Goal: Navigation & Orientation: Find specific page/section

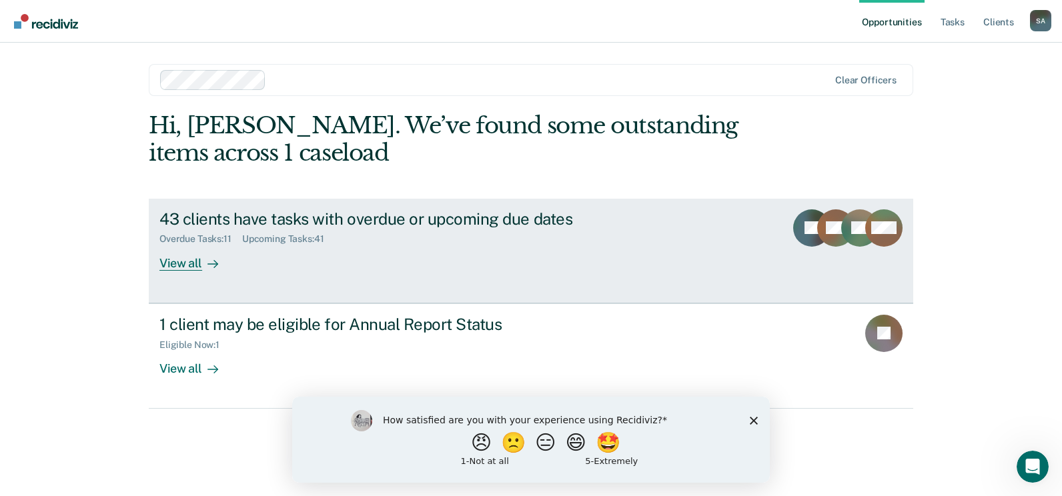
click at [181, 264] on div "View all" at bounding box center [196, 258] width 75 height 26
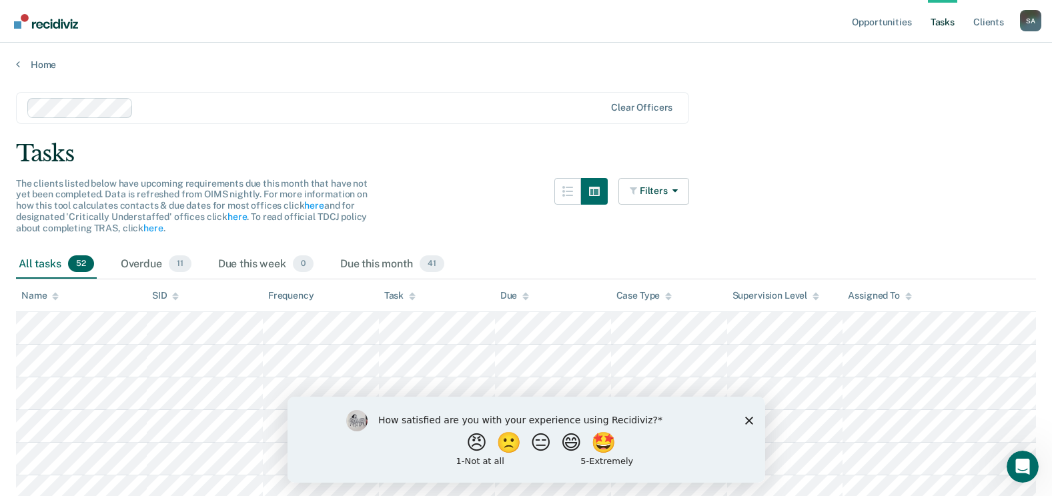
click at [51, 290] on div "Name" at bounding box center [39, 295] width 37 height 11
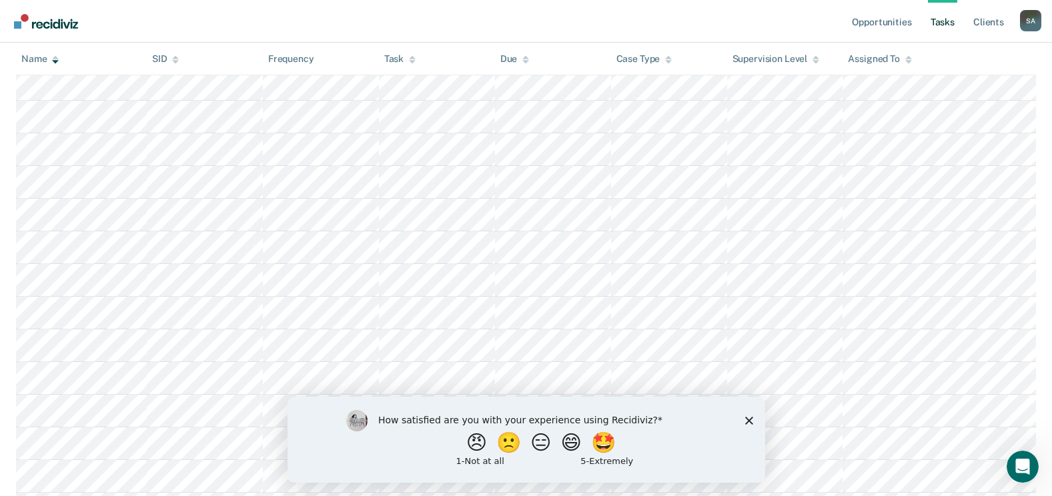
scroll to position [133, 0]
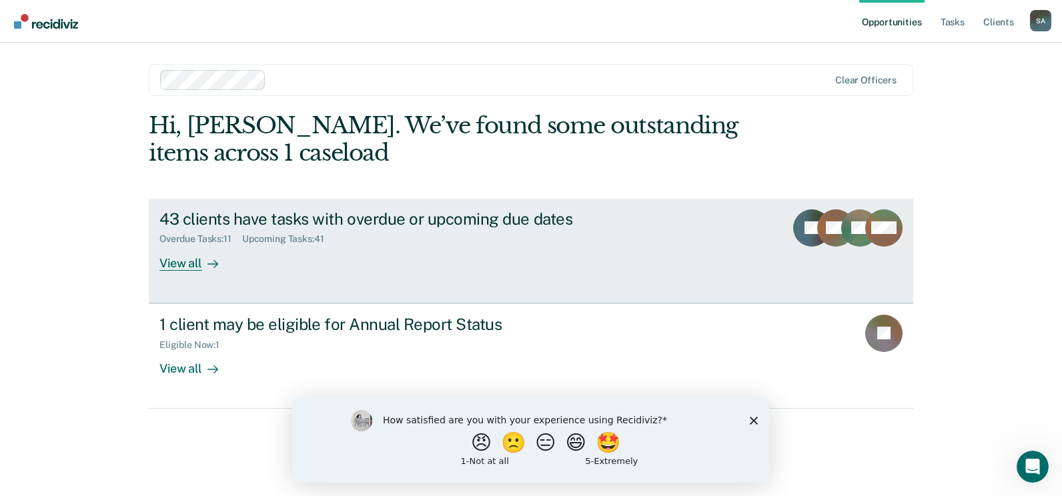
click at [184, 261] on div "View all" at bounding box center [196, 258] width 75 height 26
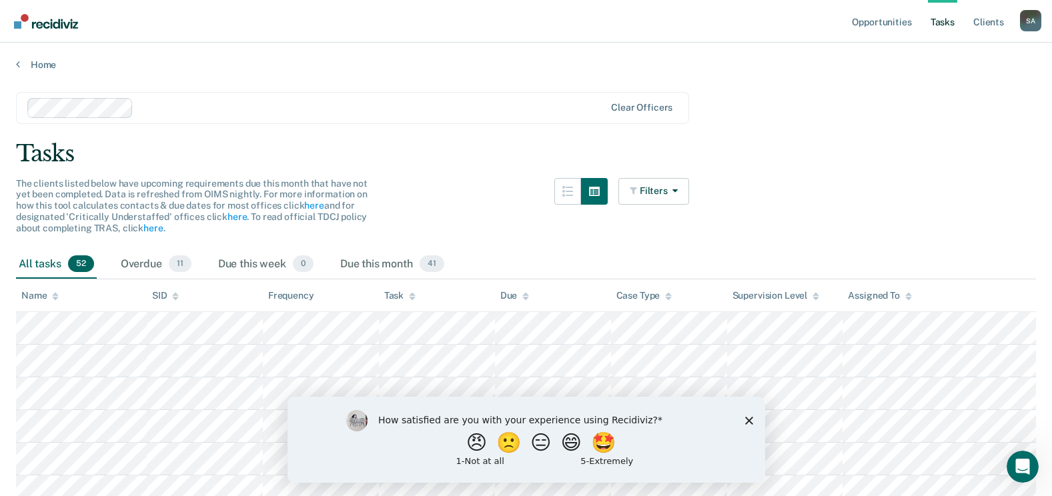
click at [54, 293] on icon at bounding box center [55, 296] width 7 height 9
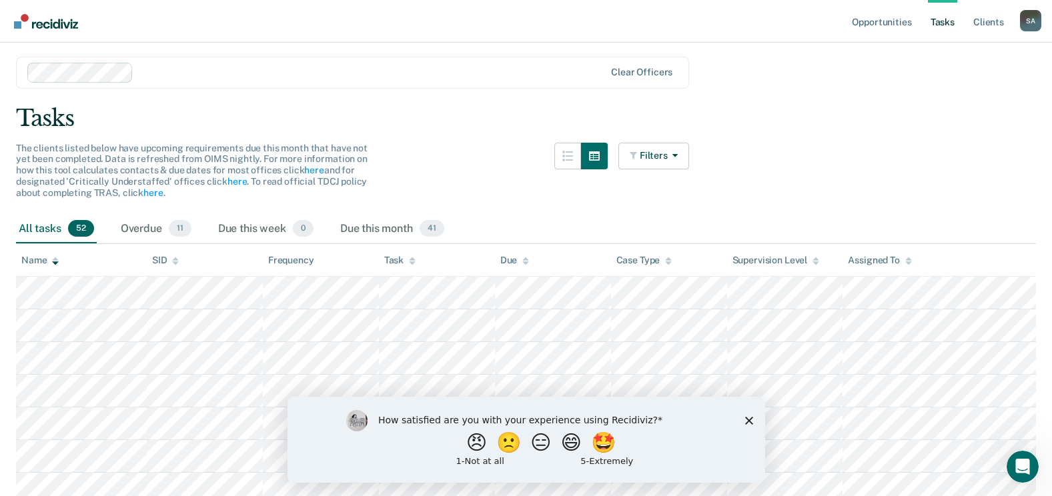
scroll to position [67, 0]
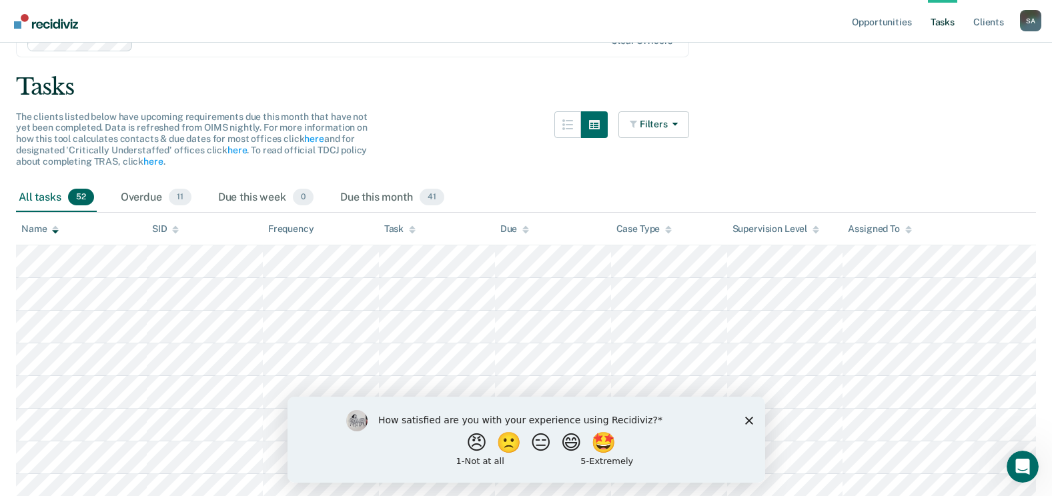
click at [56, 227] on icon at bounding box center [55, 226] width 7 height 3
click at [55, 225] on icon at bounding box center [55, 229] width 7 height 9
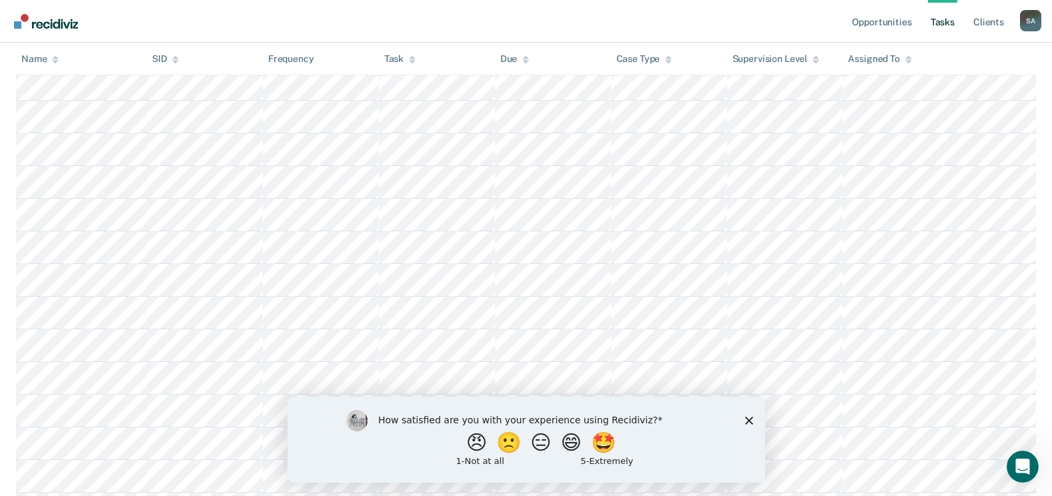
scroll to position [334, 0]
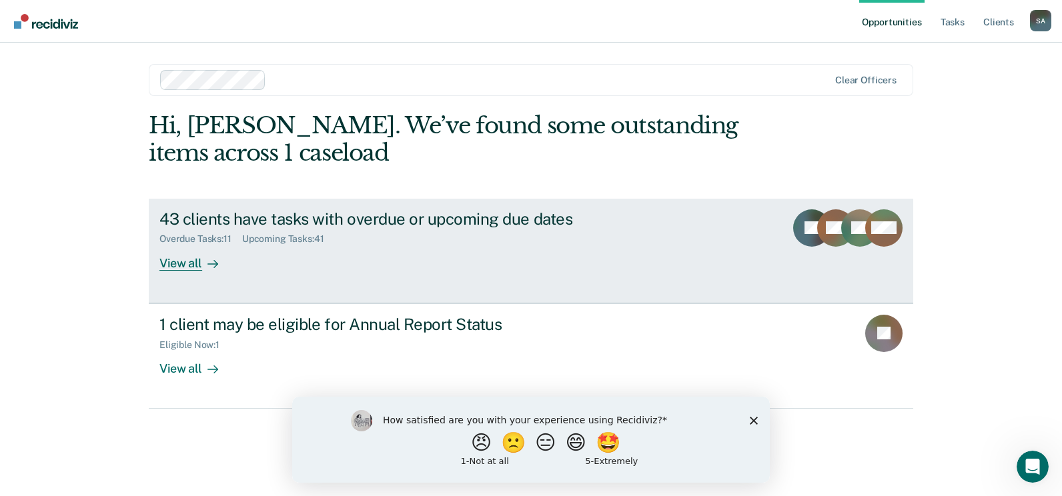
click at [197, 258] on div "View all" at bounding box center [196, 258] width 75 height 26
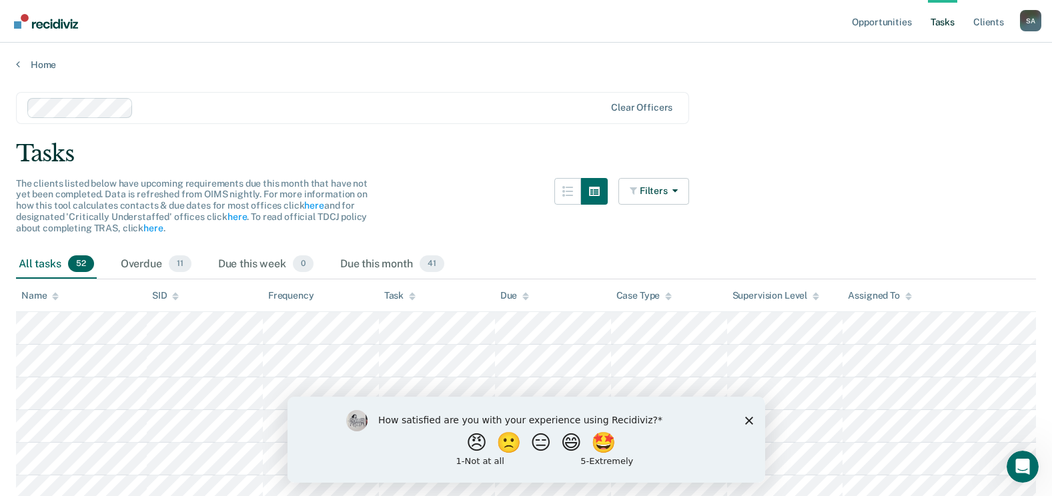
click at [52, 294] on icon at bounding box center [55, 296] width 7 height 9
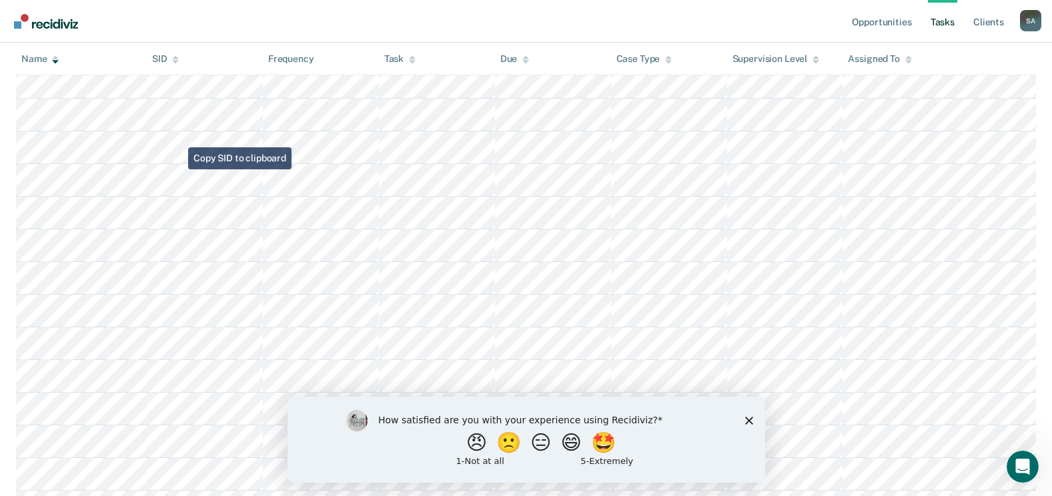
scroll to position [934, 0]
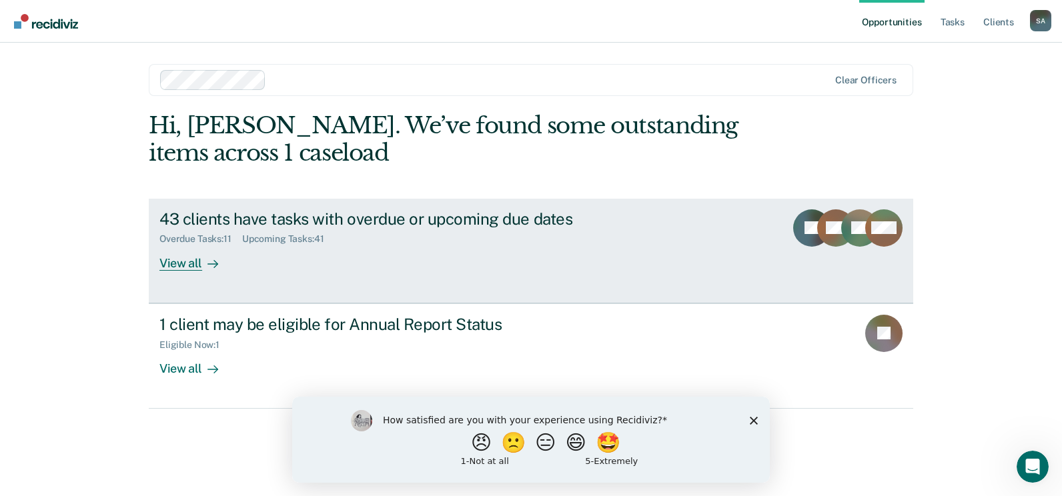
click at [188, 270] on div "View all" at bounding box center [196, 258] width 75 height 26
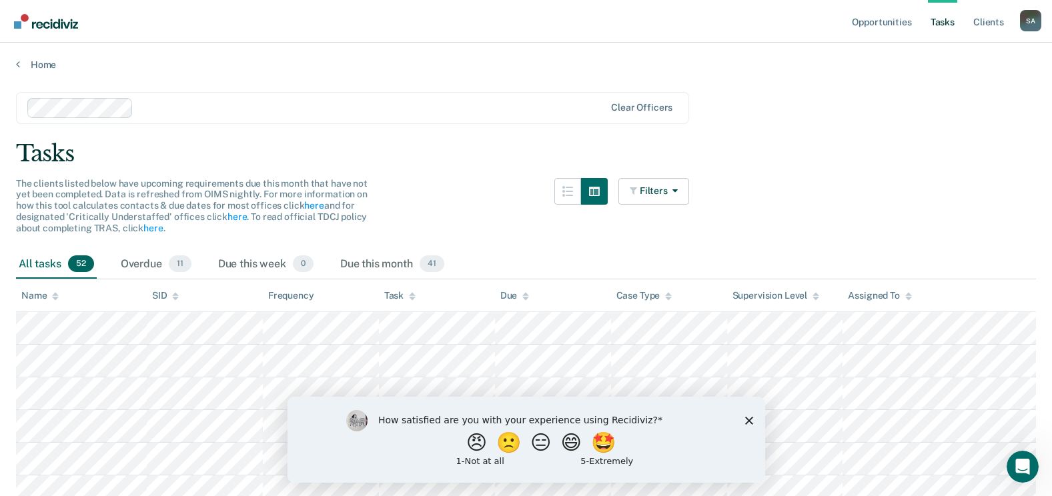
click at [52, 294] on icon at bounding box center [55, 296] width 7 height 9
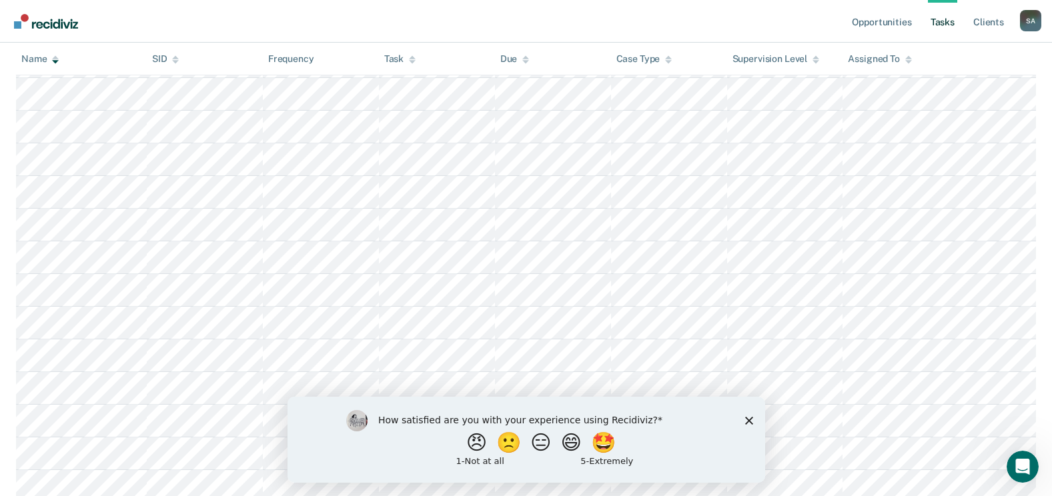
scroll to position [801, 0]
